Goal: Task Accomplishment & Management: Use online tool/utility

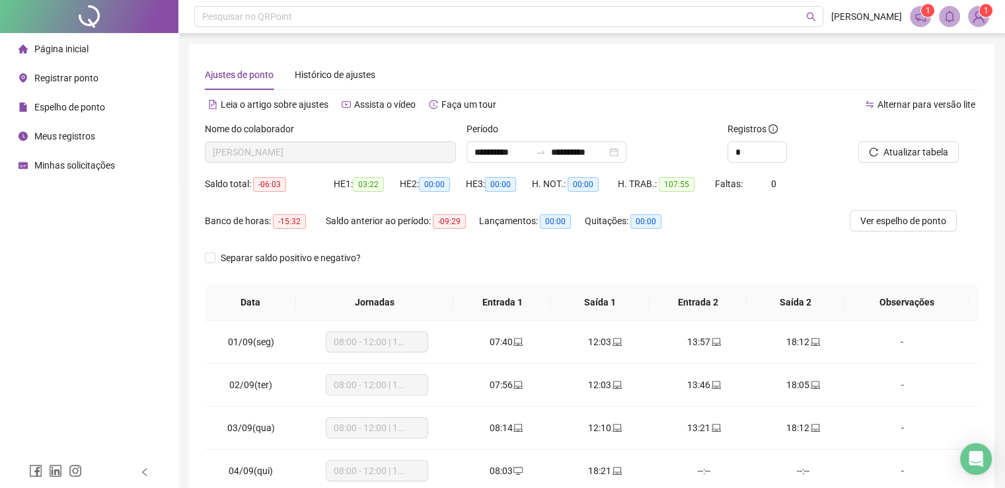
click at [74, 76] on span "Registrar ponto" at bounding box center [66, 78] width 64 height 11
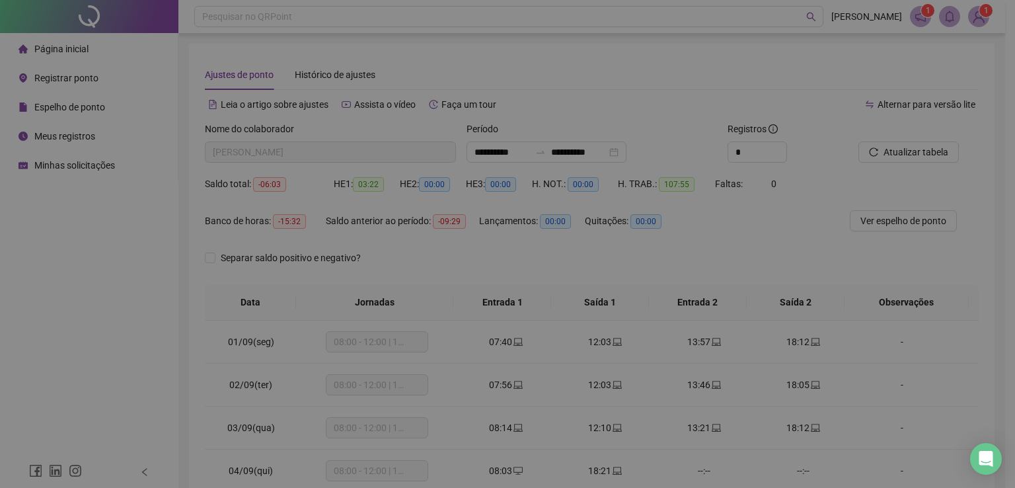
click at [74, 76] on div "Registro de ponto web 19:21:26 Empregador : Colaborador : REGISTRAR PONTO SOLIC…" at bounding box center [507, 244] width 1015 height 488
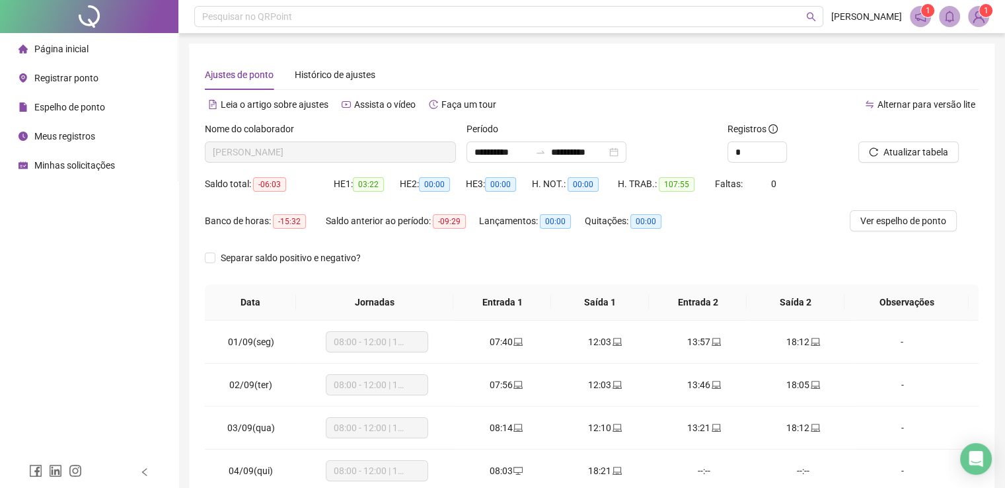
click at [33, 79] on div "Registrar ponto" at bounding box center [59, 78] width 80 height 26
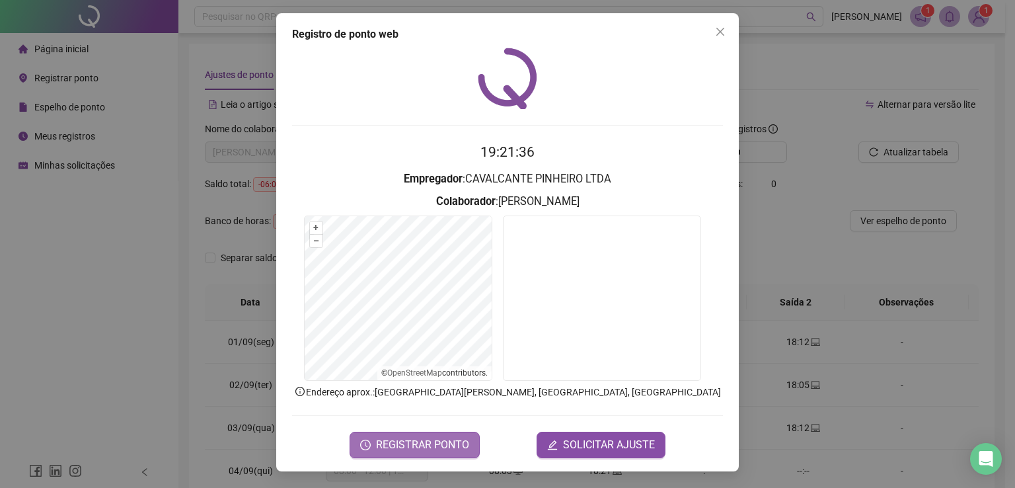
click at [435, 433] on button "REGISTRAR PONTO" at bounding box center [415, 445] width 130 height 26
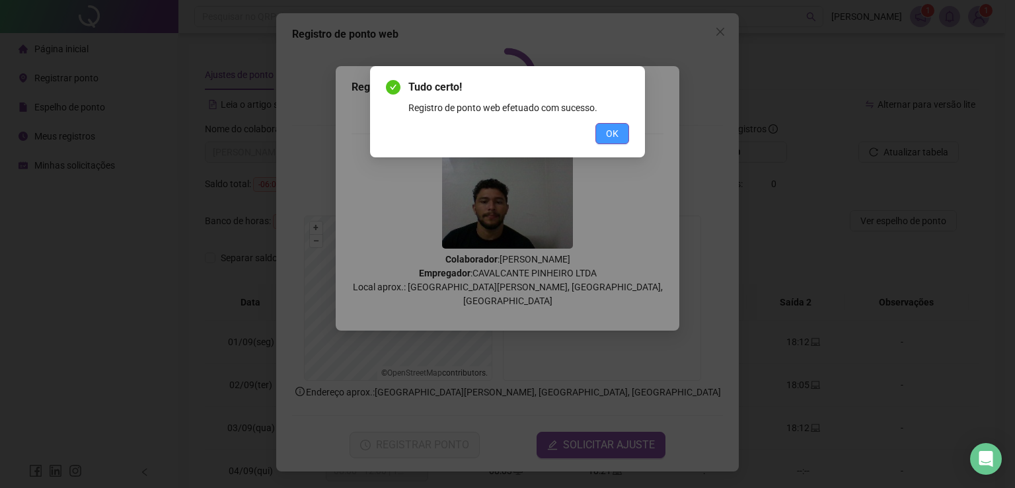
click at [602, 132] on button "OK" at bounding box center [612, 133] width 34 height 21
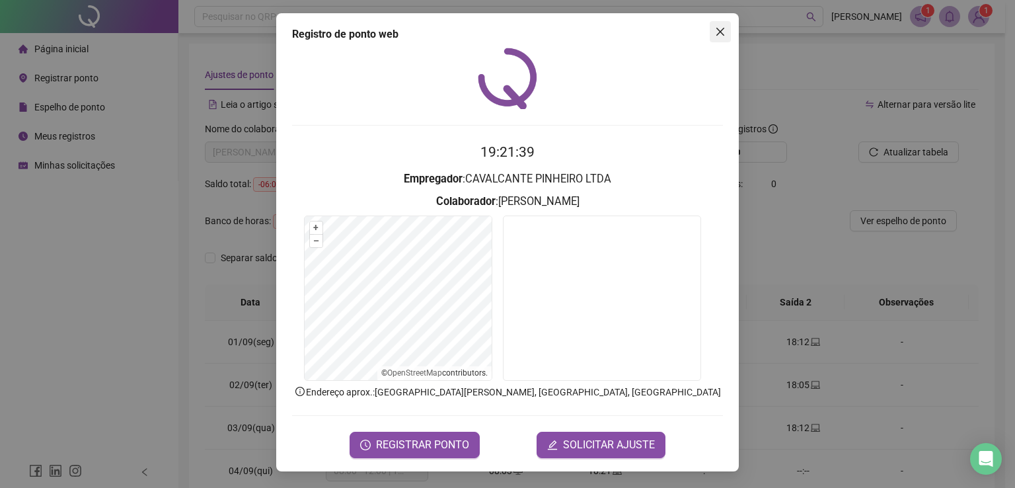
click at [715, 26] on icon "close" at bounding box center [720, 31] width 11 height 11
